Goal: Information Seeking & Learning: Learn about a topic

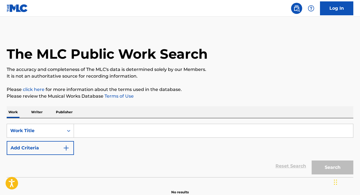
click at [37, 115] on p "Writer" at bounding box center [36, 112] width 15 height 12
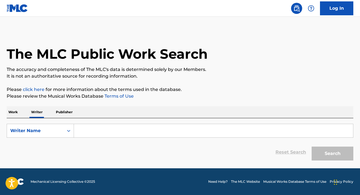
click at [113, 126] on input "Search Form" at bounding box center [213, 130] width 279 height 13
paste input "[PERSON_NAME]"
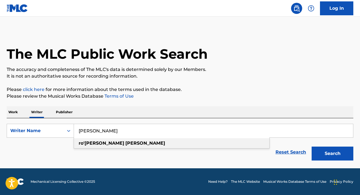
click at [145, 143] on div "[PERSON_NAME]" at bounding box center [171, 143] width 195 height 10
type input "[PERSON_NAME]"
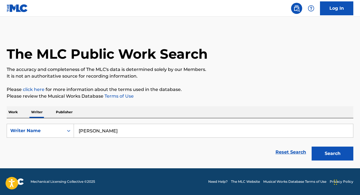
click at [320, 150] on button "Search" at bounding box center [333, 154] width 42 height 14
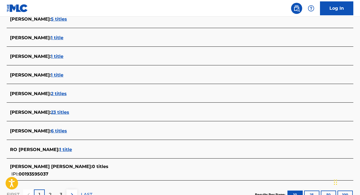
scroll to position [182, 0]
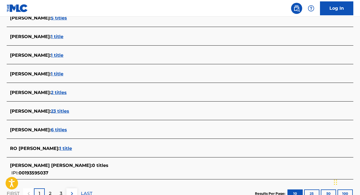
click at [69, 111] on span "23 titles" at bounding box center [60, 110] width 18 height 5
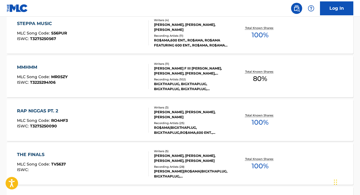
scroll to position [226, 0]
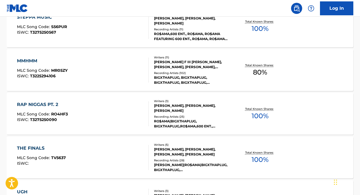
click at [48, 106] on div "RAP NIGGAS PT. 2" at bounding box center [42, 104] width 51 height 7
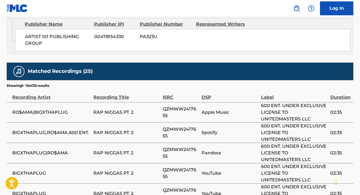
scroll to position [575, 0]
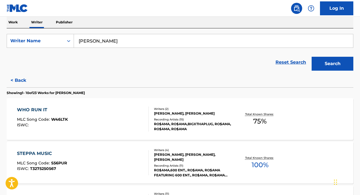
scroll to position [92, 0]
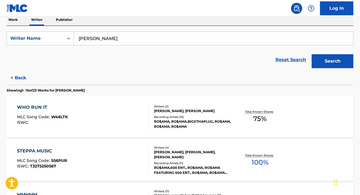
click at [42, 106] on div "WHO RUN IT" at bounding box center [42, 107] width 51 height 7
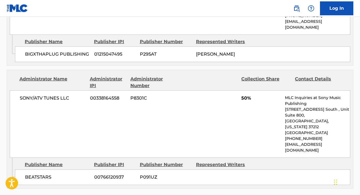
scroll to position [343, 0]
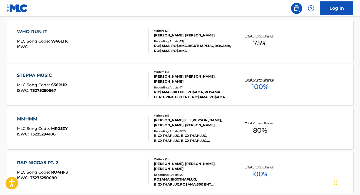
scroll to position [169, 0]
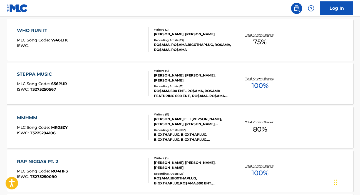
click at [43, 73] on div "STEPPA MUSIC" at bounding box center [42, 74] width 50 height 7
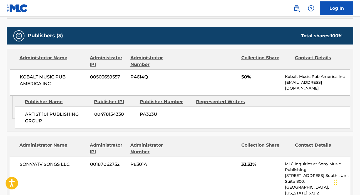
scroll to position [252, 0]
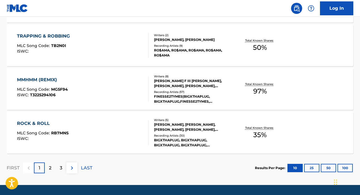
scroll to position [469, 0]
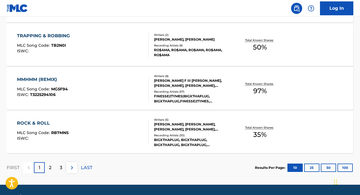
click at [36, 35] on div "TRAPPING & ROBBING" at bounding box center [45, 36] width 56 height 7
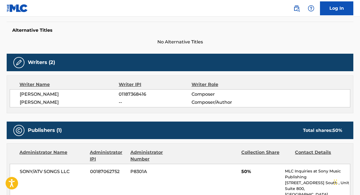
scroll to position [76, 0]
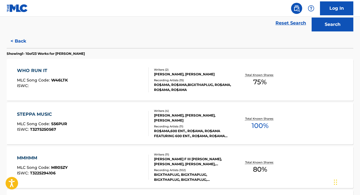
scroll to position [137, 0]
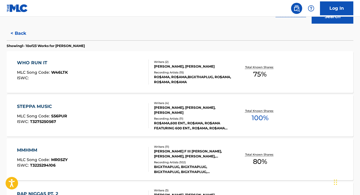
click at [42, 106] on div "STEPPA MUSIC" at bounding box center [42, 106] width 50 height 7
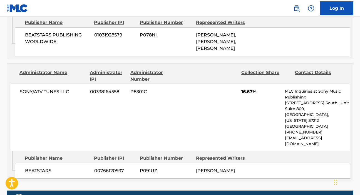
scroll to position [467, 0]
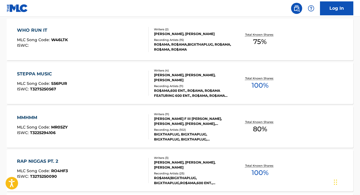
scroll to position [171, 0]
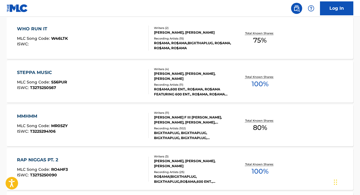
click at [36, 116] on div "MMHMM" at bounding box center [42, 116] width 51 height 7
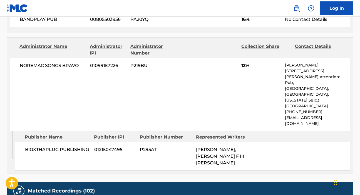
scroll to position [982, 0]
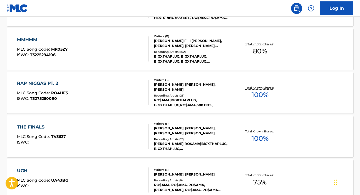
scroll to position [258, 0]
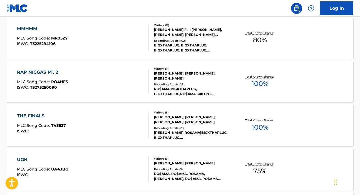
click at [36, 114] on div "THE FINALS" at bounding box center [41, 116] width 49 height 7
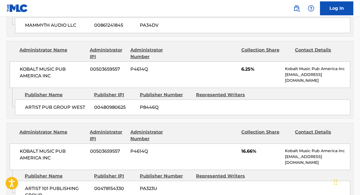
scroll to position [740, 0]
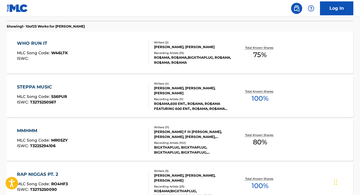
scroll to position [166, 0]
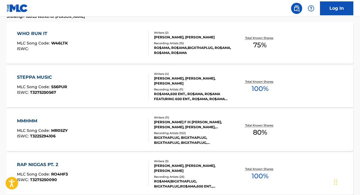
click at [33, 33] on div "WHO RUN IT" at bounding box center [42, 33] width 51 height 7
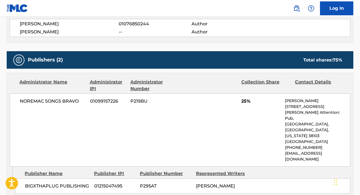
scroll to position [207, 0]
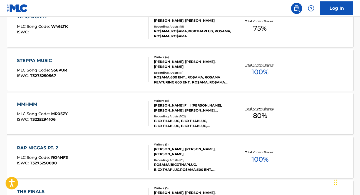
scroll to position [185, 0]
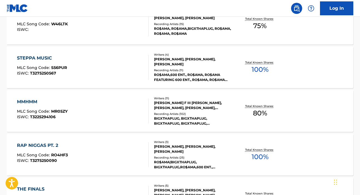
click at [48, 58] on div "STEPPA MUSIC" at bounding box center [42, 58] width 50 height 7
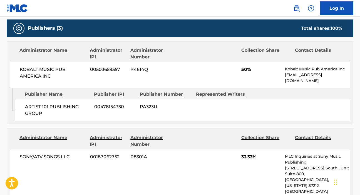
scroll to position [234, 0]
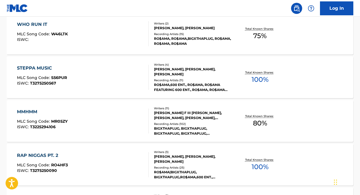
scroll to position [188, 0]
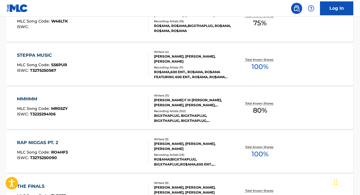
click at [30, 98] on div "MMHMM" at bounding box center [42, 99] width 51 height 7
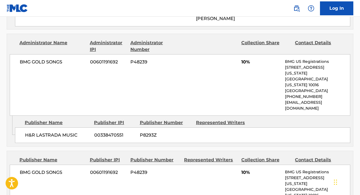
scroll to position [757, 0]
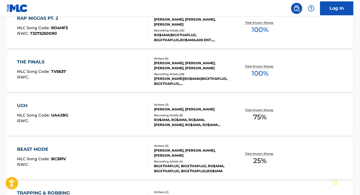
scroll to position [315, 0]
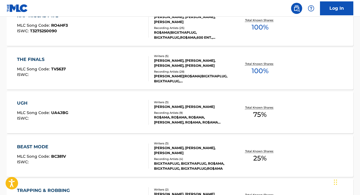
click at [26, 102] on div "UGH" at bounding box center [42, 103] width 51 height 7
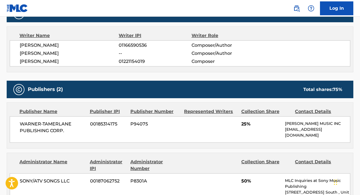
scroll to position [191, 0]
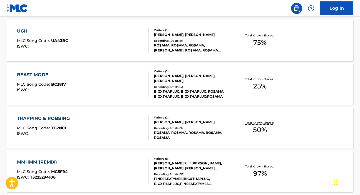
scroll to position [397, 0]
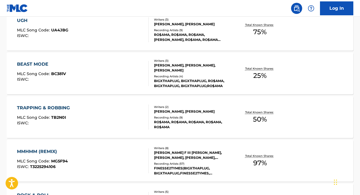
click at [34, 64] on div "BEAST MODE" at bounding box center [41, 64] width 49 height 7
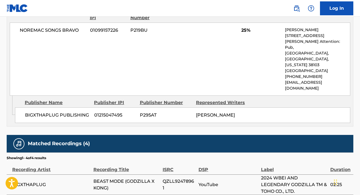
scroll to position [297, 0]
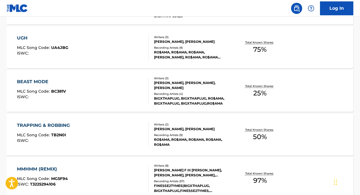
scroll to position [401, 0]
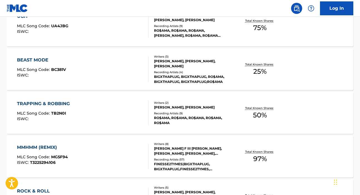
click at [60, 102] on div "TRAPPING & ROBBING" at bounding box center [45, 103] width 56 height 7
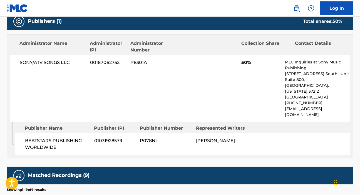
scroll to position [250, 0]
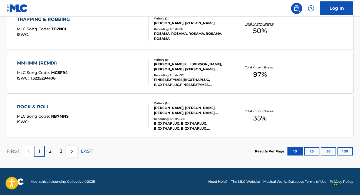
scroll to position [486, 0]
click at [46, 106] on div "ROCK & ROLL" at bounding box center [43, 106] width 52 height 7
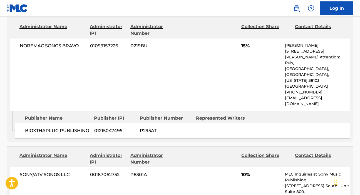
scroll to position [246, 0]
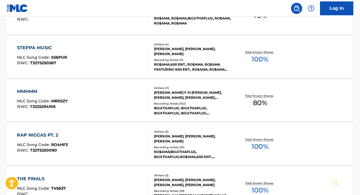
scroll to position [196, 0]
click at [33, 89] on div "MMHMM" at bounding box center [42, 91] width 51 height 7
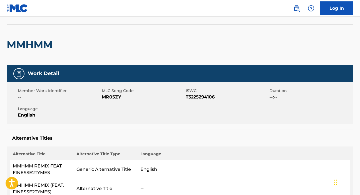
scroll to position [32, 0]
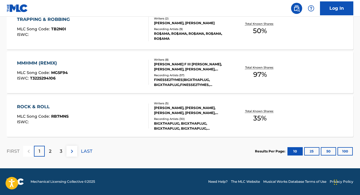
click at [73, 152] on img at bounding box center [72, 151] width 7 height 7
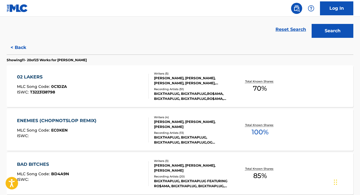
scroll to position [125, 0]
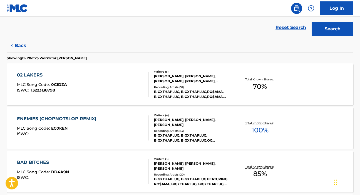
click at [38, 75] on div "02 LAKERS" at bounding box center [42, 75] width 50 height 7
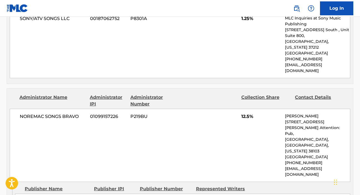
scroll to position [768, 0]
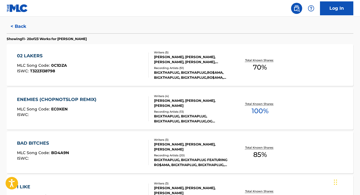
scroll to position [159, 0]
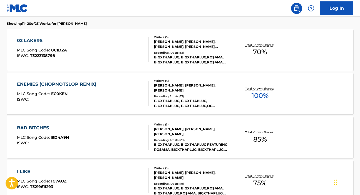
click at [48, 83] on div "ENEMIES (CHOPNOTSLOP REMIX)" at bounding box center [58, 84] width 82 height 7
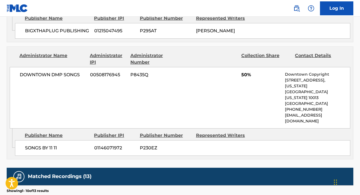
scroll to position [344, 0]
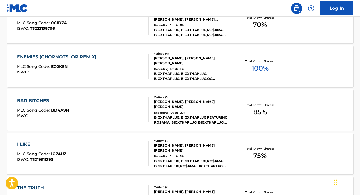
scroll to position [193, 0]
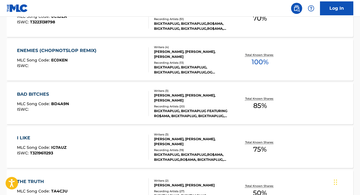
click at [41, 94] on div "BAD BITCHES" at bounding box center [43, 94] width 52 height 7
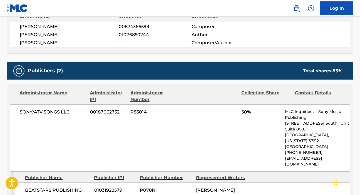
scroll to position [205, 0]
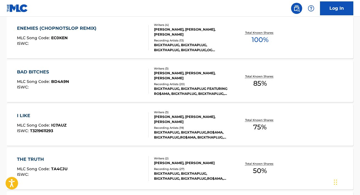
scroll to position [213, 0]
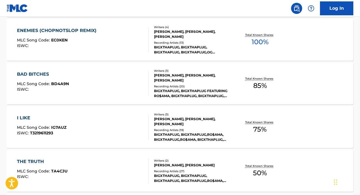
click at [31, 117] on div "I LIKE" at bounding box center [41, 118] width 49 height 7
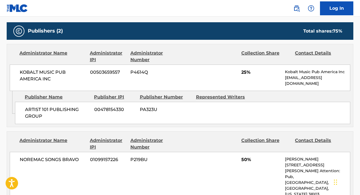
scroll to position [176, 0]
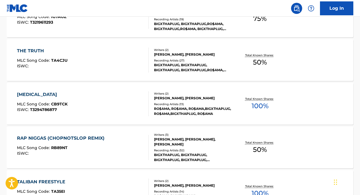
scroll to position [324, 0]
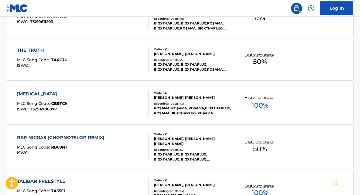
click at [34, 95] on div "[MEDICAL_DATA]" at bounding box center [42, 94] width 51 height 7
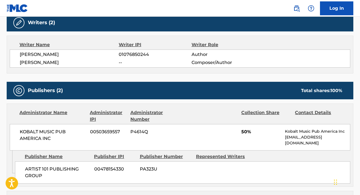
scroll to position [184, 0]
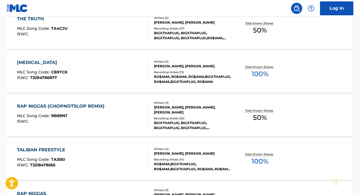
scroll to position [356, 0]
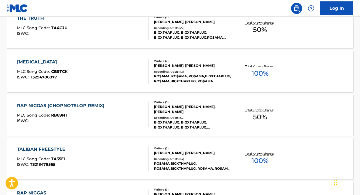
click at [46, 147] on div "TALIBAN FREESTYLE" at bounding box center [42, 149] width 51 height 7
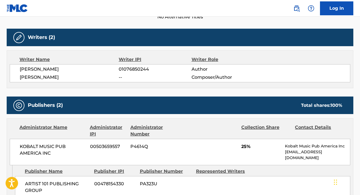
scroll to position [155, 0]
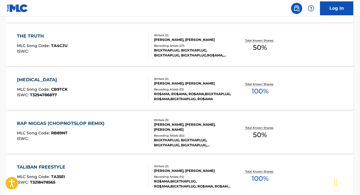
scroll to position [381, 0]
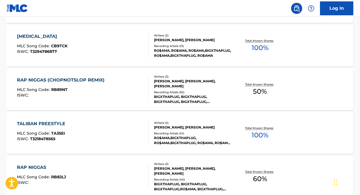
click at [59, 80] on div "RAP NIGGAS (CHOPNOTSLOP REMIX)" at bounding box center [62, 80] width 90 height 7
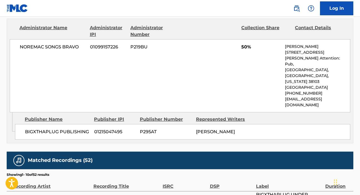
scroll to position [276, 0]
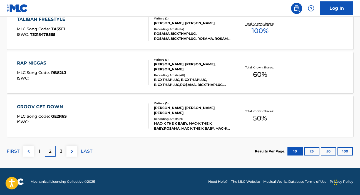
scroll to position [486, 0]
click at [51, 107] on div "GROOV GET DOWN" at bounding box center [42, 106] width 50 height 7
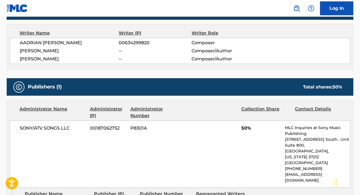
scroll to position [156, 0]
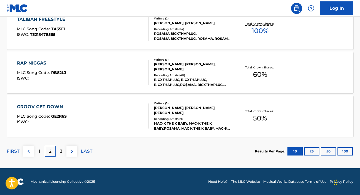
click at [74, 146] on button at bounding box center [71, 151] width 11 height 11
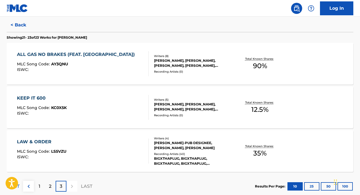
scroll to position [149, 0]
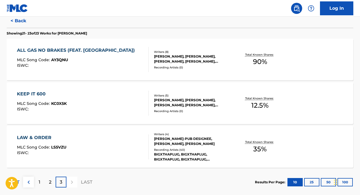
click at [45, 137] on div "LAW & ORDER" at bounding box center [41, 137] width 49 height 7
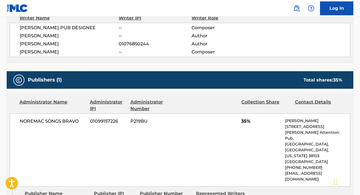
scroll to position [192, 0]
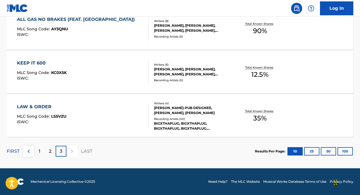
click at [51, 154] on p "2" at bounding box center [50, 151] width 3 height 7
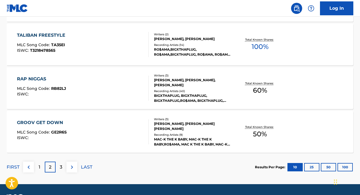
scroll to position [470, 0]
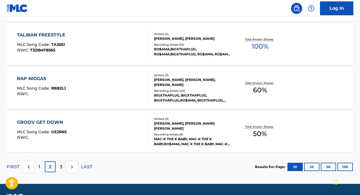
click at [46, 79] on div "RAP NIGGAS" at bounding box center [41, 78] width 49 height 7
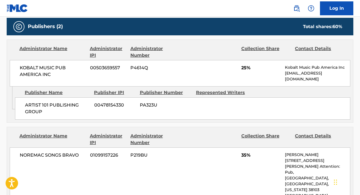
scroll to position [285, 0]
